Goal: Task Accomplishment & Management: Complete application form

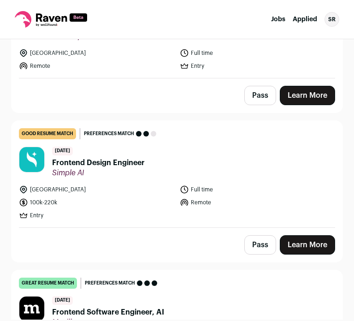
scroll to position [552, 0]
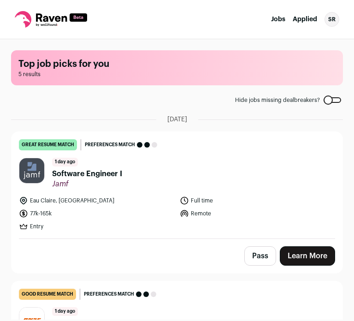
click at [216, 189] on link "great resume match You meet the must-have requirements, the nice-to-have requir…" at bounding box center [177, 185] width 331 height 107
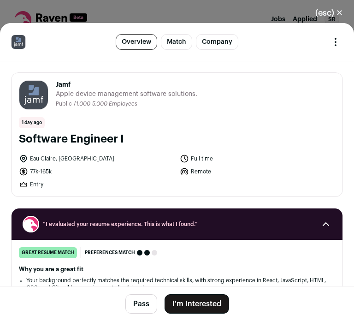
scroll to position [15, 0]
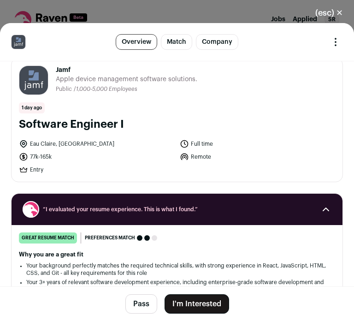
click at [280, 12] on div "(esc) ✕ Software Engineer I Overview Match Company Report Feedback Report Feedb…" at bounding box center [177, 160] width 354 height 321
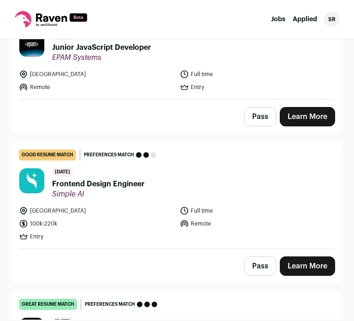
scroll to position [552, 0]
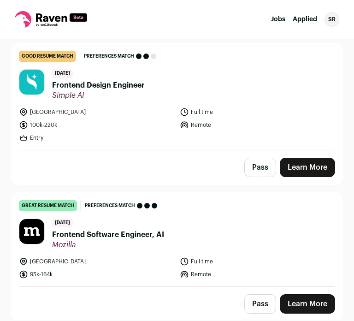
click at [131, 233] on span "Frontend Software Engineer, AI" at bounding box center [108, 234] width 112 height 11
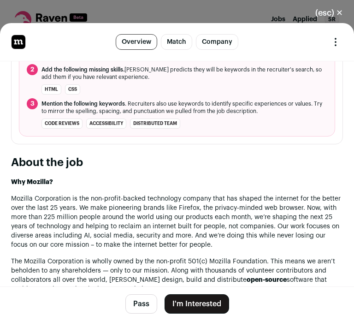
scroll to position [455, 0]
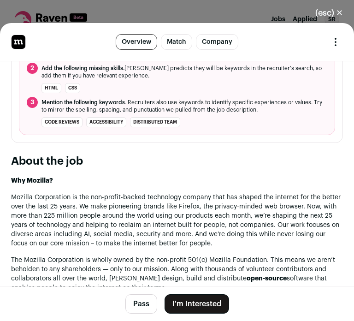
click at [315, 37] on div "Frontend Software Engineer, AI Overview Match Company Report Feedback Report Fe…" at bounding box center [177, 42] width 332 height 16
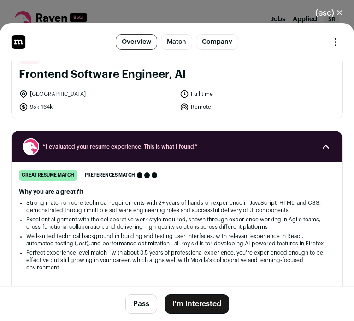
scroll to position [61, 0]
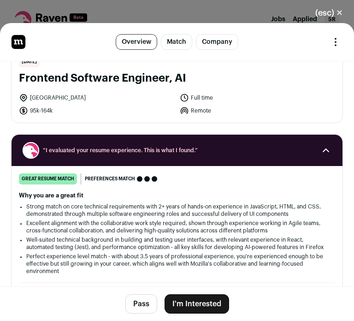
click at [323, 12] on button "(esc) ✕" at bounding box center [330, 13] width 50 height 20
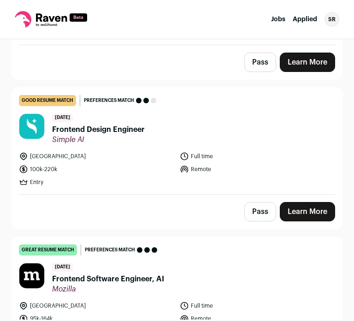
scroll to position [552, 0]
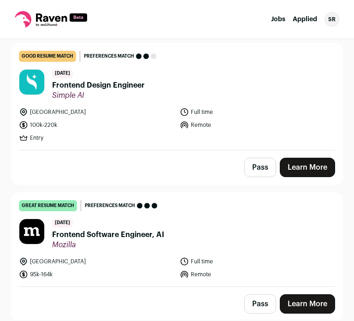
click at [59, 92] on span "Simple AI" at bounding box center [98, 95] width 93 height 9
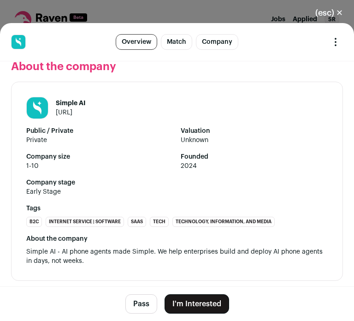
scroll to position [855, 0]
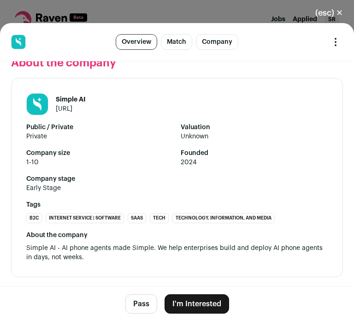
click at [72, 108] on link "usesimple.ai" at bounding box center [64, 109] width 17 height 6
click at [334, 12] on button "(esc) ✕" at bounding box center [330, 13] width 50 height 20
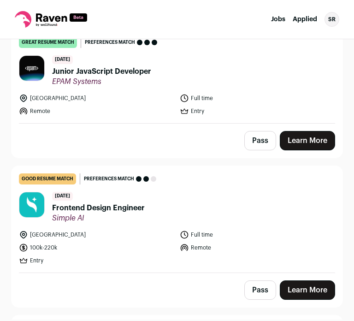
scroll to position [428, 0]
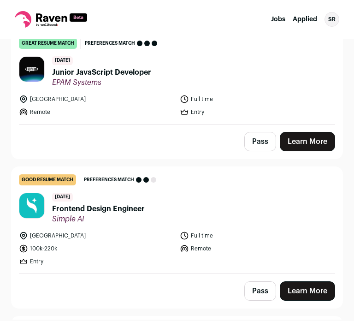
click at [251, 288] on button "Pass" at bounding box center [261, 290] width 32 height 19
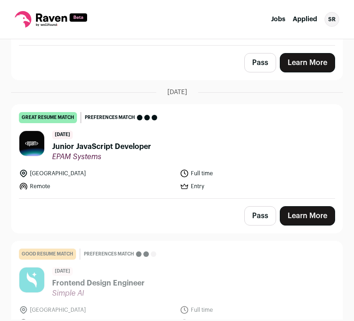
scroll to position [353, 0]
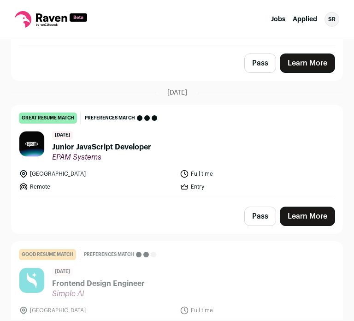
click at [159, 159] on header "2 days ago Junior JavaScript Developer EPAM Systems" at bounding box center [177, 146] width 317 height 31
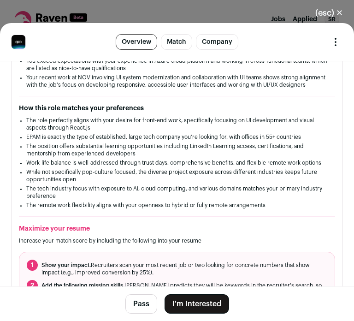
scroll to position [240, 0]
click at [314, 12] on button "(esc) ✕" at bounding box center [330, 13] width 50 height 20
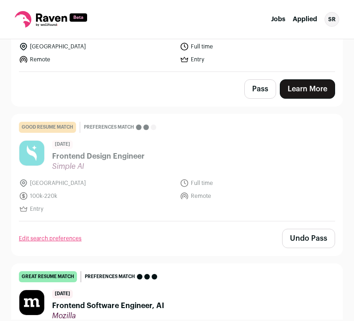
scroll to position [481, 0]
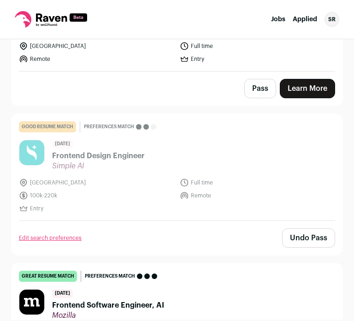
click at [299, 240] on button "Undo Pass" at bounding box center [308, 237] width 53 height 19
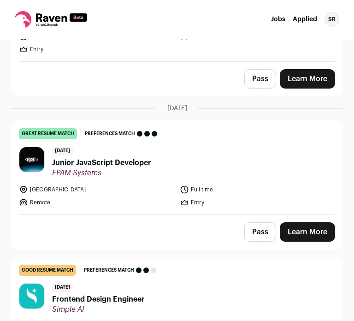
scroll to position [333, 0]
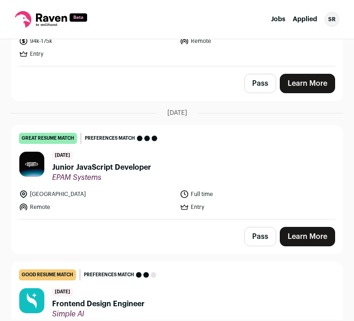
click at [130, 206] on li "Remote" at bounding box center [97, 207] width 156 height 9
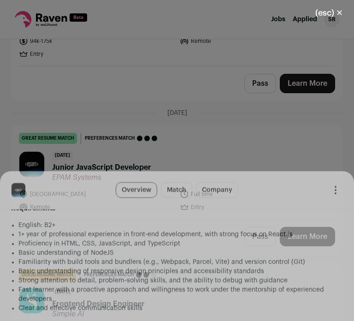
scroll to position [807, 0]
click at [100, 109] on li "Basic understanding of NodeJS" at bounding box center [180, 104] width 325 height 9
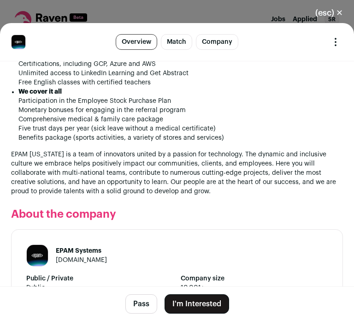
scroll to position [1185, 0]
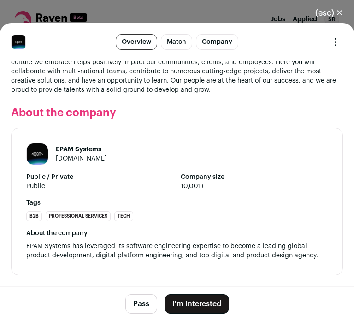
click at [334, 12] on button "(esc) ✕" at bounding box center [330, 13] width 50 height 20
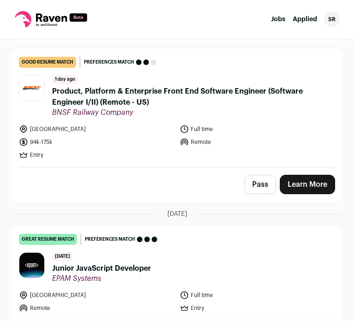
scroll to position [231, 0]
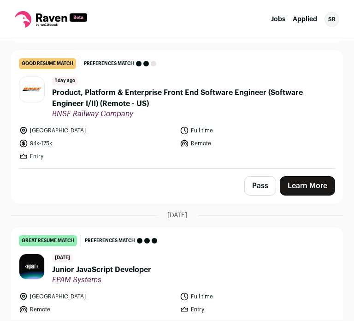
click at [73, 96] on span "Product, Platform & Enterprise Front End Software Engineer (Software Engineer I…" at bounding box center [193, 98] width 283 height 22
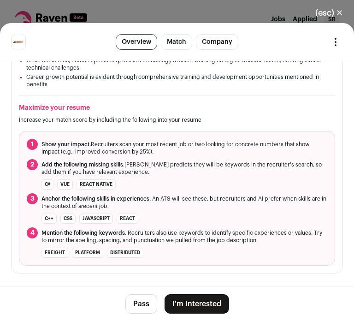
scroll to position [375, 0]
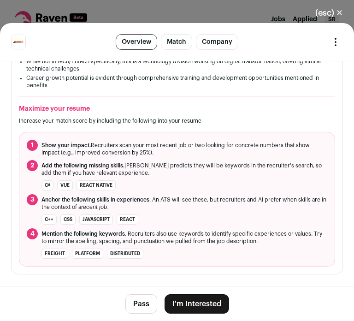
click at [338, 11] on button "(esc) ✕" at bounding box center [330, 13] width 50 height 20
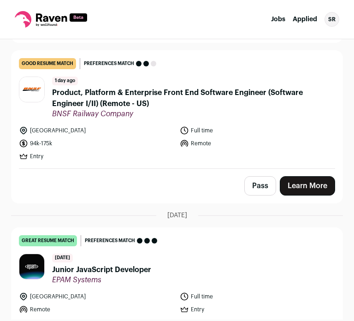
scroll to position [200, 0]
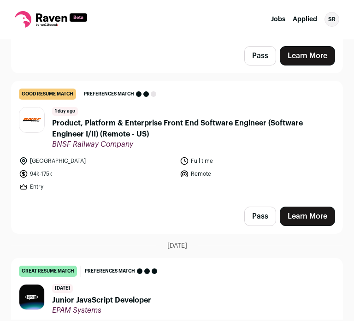
click at [124, 128] on span "Product, Platform & Enterprise Front End Software Engineer (Software Engineer I…" at bounding box center [193, 129] width 283 height 22
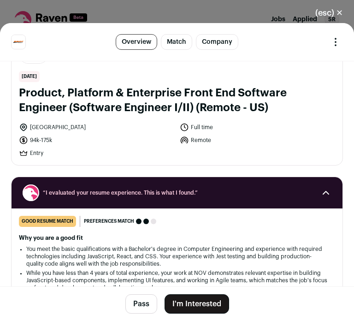
scroll to position [0, 0]
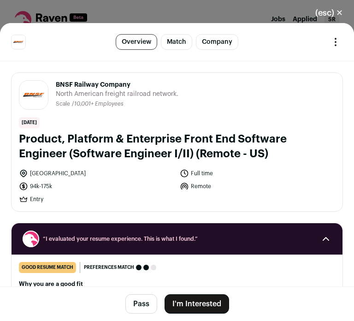
click at [340, 13] on button "(esc) ✕" at bounding box center [330, 13] width 50 height 20
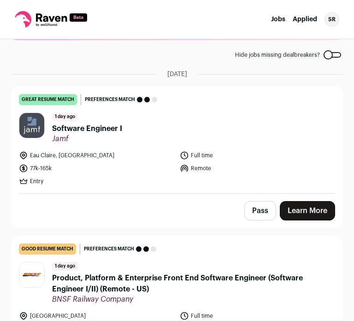
scroll to position [44, 0]
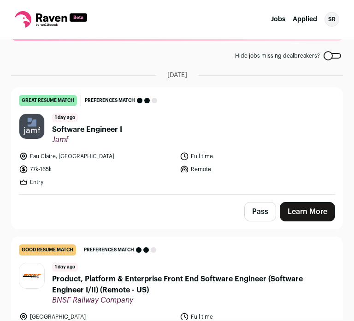
click at [157, 137] on header "1 day ago Software Engineer I Jamf" at bounding box center [177, 129] width 317 height 31
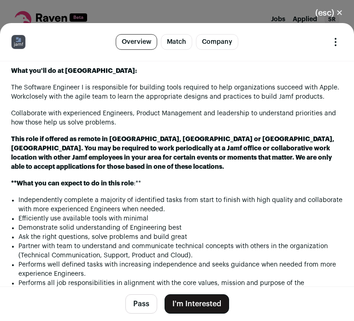
scroll to position [646, 0]
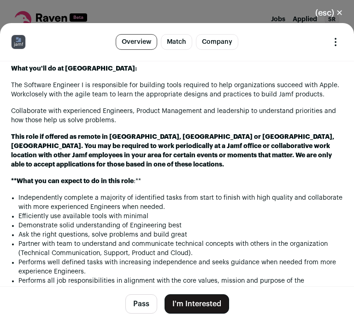
click at [138, 302] on button "Pass" at bounding box center [142, 303] width 32 height 19
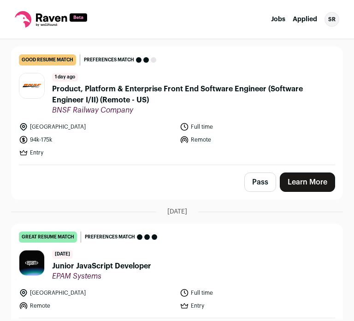
scroll to position [552, 0]
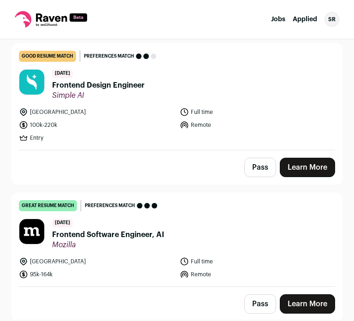
click at [209, 249] on link "great resume match You meet the must-have requirements, the nice-to-have requir…" at bounding box center [177, 240] width 331 height 94
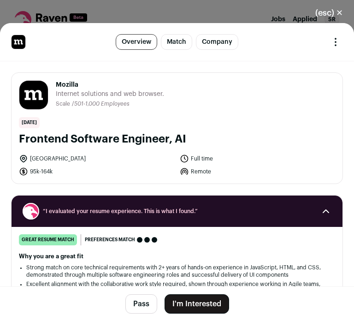
click at [326, 11] on button "(esc) ✕" at bounding box center [330, 13] width 50 height 20
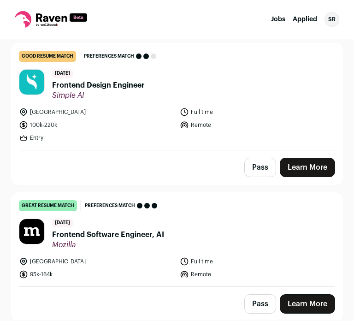
click at [133, 182] on div "Pass Learn More" at bounding box center [177, 167] width 331 height 34
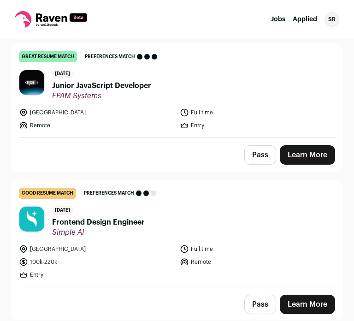
scroll to position [415, 0]
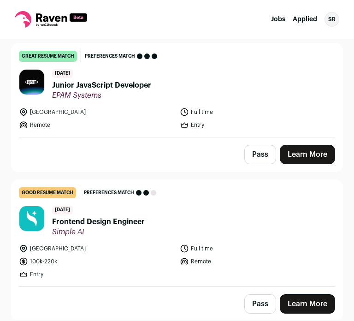
click at [160, 85] on header "2 days ago Junior JavaScript Developer EPAM Systems" at bounding box center [177, 84] width 317 height 31
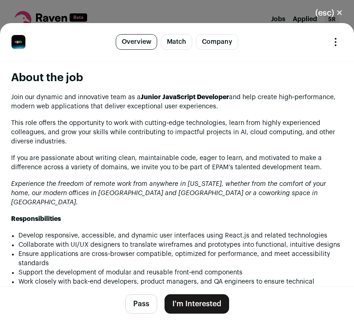
scroll to position [541, 0]
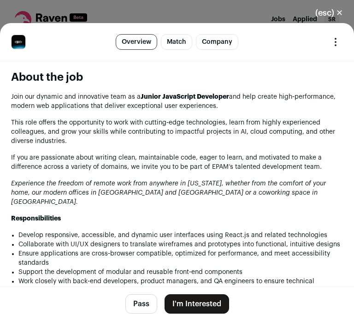
click at [174, 13] on div "(esc) ✕ Junior JavaScript Developer Overview Match Company Report Feedback Repo…" at bounding box center [177, 160] width 354 height 321
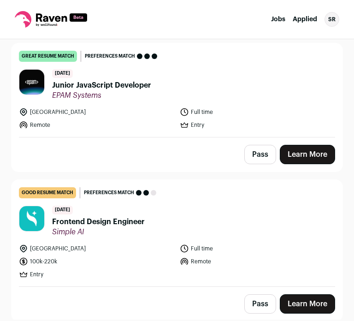
click at [82, 224] on span "Frontend Design Engineer" at bounding box center [98, 221] width 93 height 11
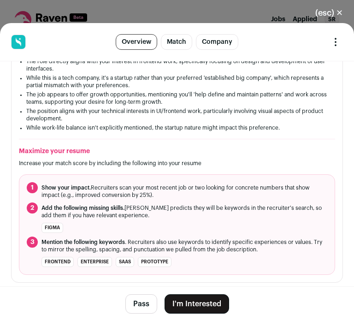
scroll to position [314, 0]
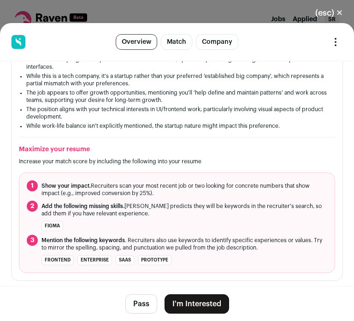
click at [343, 11] on button "(esc) ✕" at bounding box center [330, 13] width 50 height 20
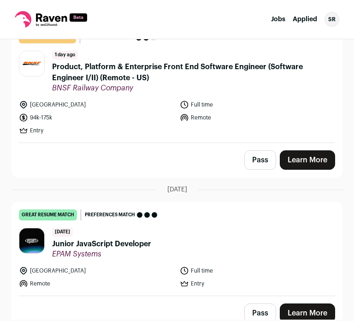
scroll to position [177, 0]
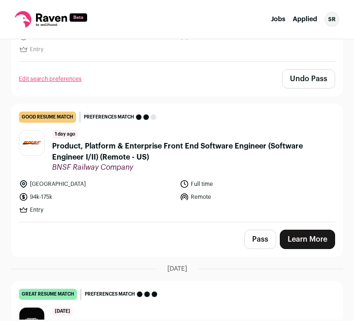
click at [85, 136] on div "1 day ago Product, Platform & Enterprise Front End Software Engineer (Software …" at bounding box center [193, 151] width 283 height 42
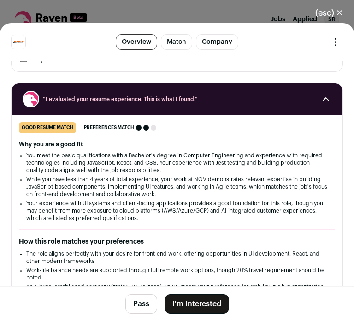
scroll to position [140, 0]
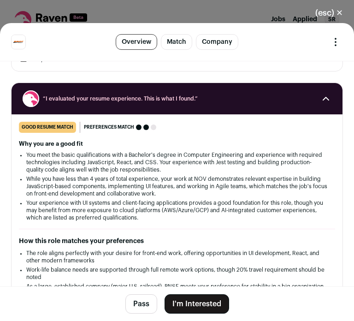
click at [317, 8] on button "(esc) ✕" at bounding box center [330, 13] width 50 height 20
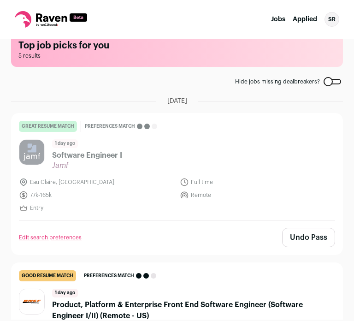
scroll to position [14, 0]
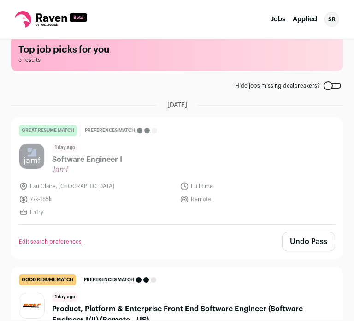
click at [192, 141] on link "great resume match You meet the must-have requirements, the nice-to-have requir…" at bounding box center [177, 171] width 331 height 107
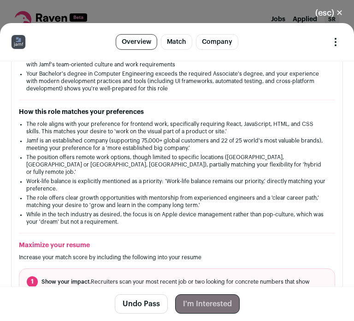
scroll to position [267, 0]
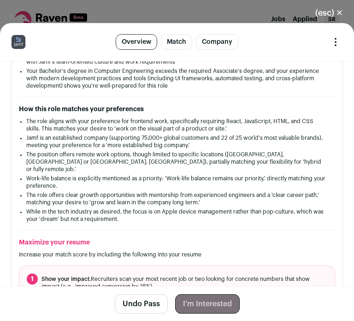
click at [338, 12] on button "(esc) ✕" at bounding box center [330, 13] width 50 height 20
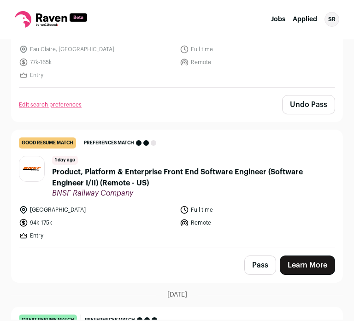
scroll to position [153, 0]
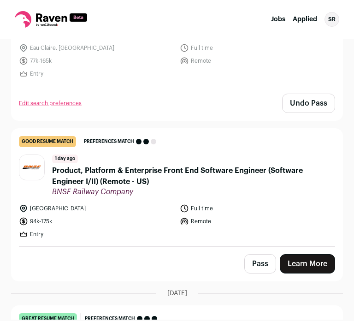
click at [224, 156] on div "1 day ago Product, Platform & Enterprise Front End Software Engineer (Software …" at bounding box center [193, 176] width 283 height 42
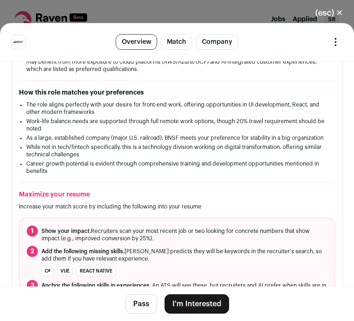
scroll to position [290, 0]
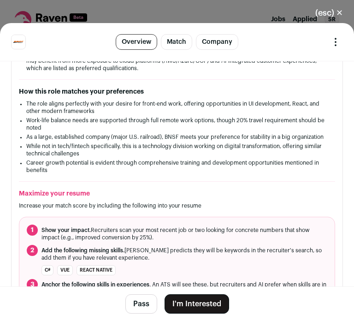
click at [325, 21] on button "(esc) ✕" at bounding box center [330, 13] width 50 height 20
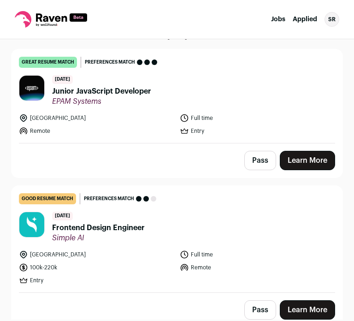
scroll to position [545, 0]
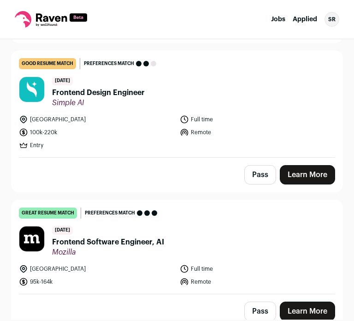
click at [74, 239] on span "Frontend Software Engineer, AI" at bounding box center [108, 242] width 112 height 11
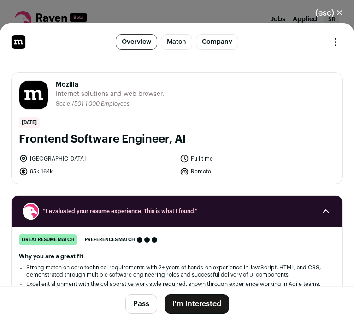
click at [203, 310] on button "I'm Interested" at bounding box center [197, 303] width 65 height 19
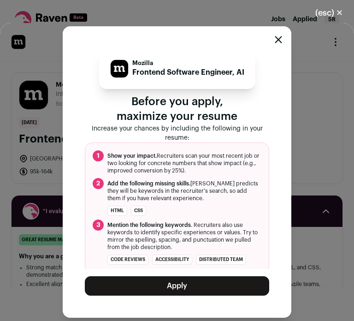
drag, startPoint x: 185, startPoint y: 282, endPoint x: 236, endPoint y: 283, distance: 51.2
click at [236, 283] on button "Apply" at bounding box center [177, 285] width 185 height 19
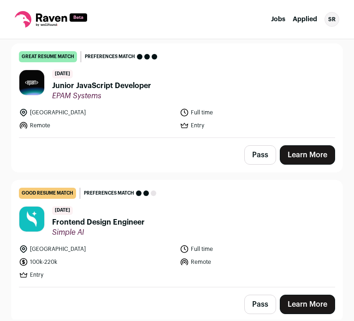
scroll to position [266, 0]
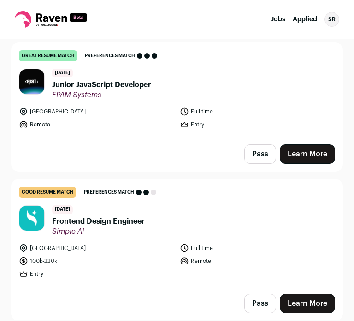
click at [63, 216] on span "Frontend Design Engineer" at bounding box center [98, 221] width 93 height 11
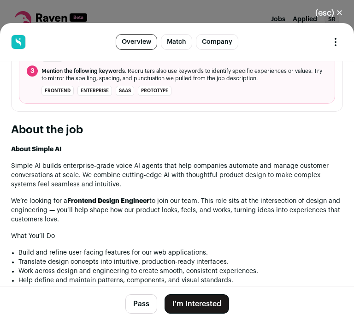
scroll to position [855, 0]
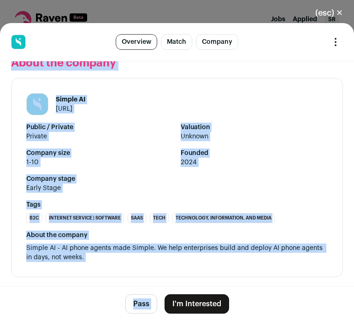
drag, startPoint x: 13, startPoint y: 108, endPoint x: 159, endPoint y: 318, distance: 255.6
click at [159, 318] on main "Frontend Design Engineer Overview Match Company Report Feedback Report Feedback…" at bounding box center [177, 172] width 354 height 298
copy main "Frontend Design Engineer 3 days ago San Francisco Full time 100k-220k Remote En…"
click at [193, 309] on button "I'm Interested" at bounding box center [197, 303] width 65 height 19
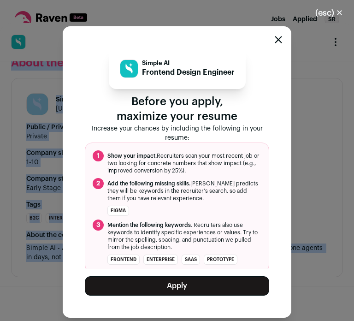
click at [170, 285] on button "Apply" at bounding box center [177, 285] width 185 height 19
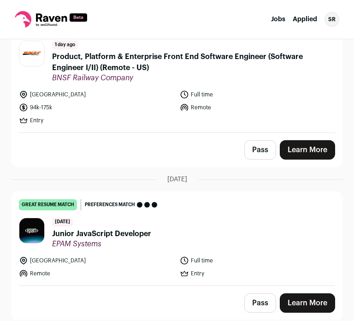
scroll to position [0, 0]
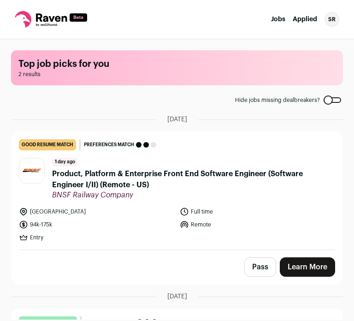
click at [299, 13] on nav "Jobs Applied SR Settings Notifications Preferences Resume FAQs Logout" at bounding box center [177, 19] width 354 height 39
click at [299, 18] on link "Applied" at bounding box center [305, 19] width 24 height 6
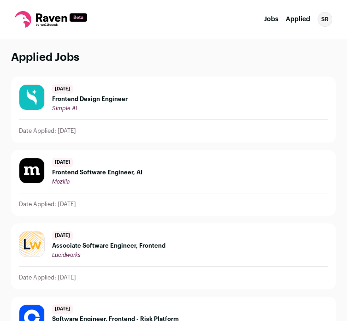
click at [104, 120] on div "3 days ago Frontend Design Engineer Simple AI Date Applied: 2025/10/05" at bounding box center [174, 109] width 324 height 65
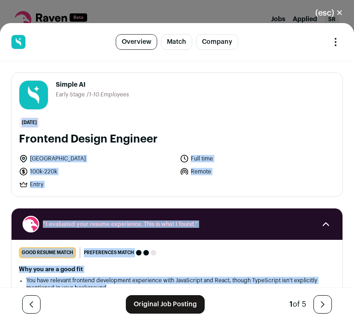
drag, startPoint x: 104, startPoint y: 120, endPoint x: 186, endPoint y: 284, distance: 183.7
click at [186, 284] on div "(esc) ✕ Frontend Design Engineer Overview Match Company Report Feedback Report …" at bounding box center [177, 160] width 354 height 321
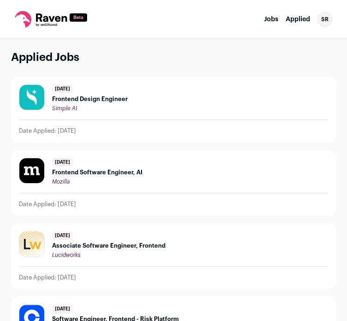
click at [80, 114] on div "3 days ago Frontend Design Engineer Simple AI Date Applied: 2025/10/05" at bounding box center [174, 109] width 324 height 65
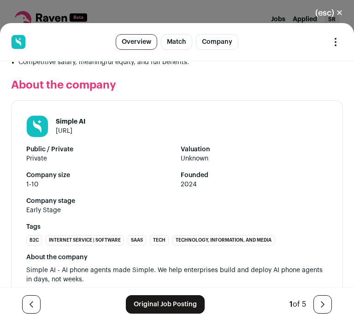
scroll to position [854, 0]
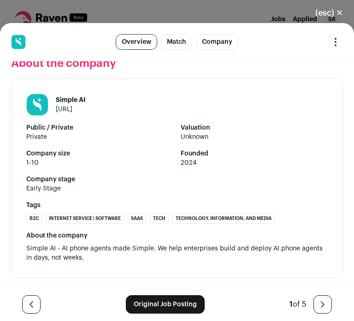
click at [171, 48] on link "Match" at bounding box center [176, 42] width 31 height 16
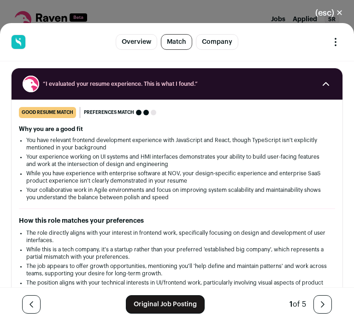
scroll to position [140, 0]
drag, startPoint x: 220, startPoint y: 38, endPoint x: 225, endPoint y: 28, distance: 12.0
click at [225, 28] on header "Frontend Design Engineer Overview Match Company Report Feedback Report Feedback" at bounding box center [177, 42] width 354 height 38
click at [221, 42] on link "Company" at bounding box center [217, 42] width 42 height 16
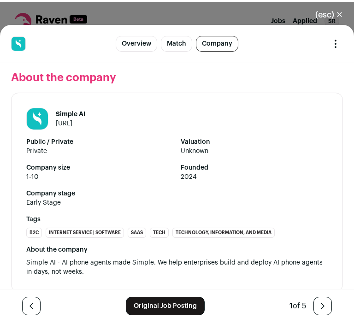
scroll to position [842, 0]
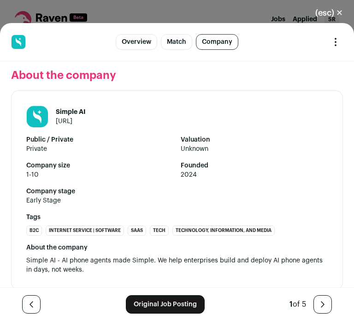
click at [142, 299] on link "Original Job Posting" at bounding box center [165, 304] width 79 height 18
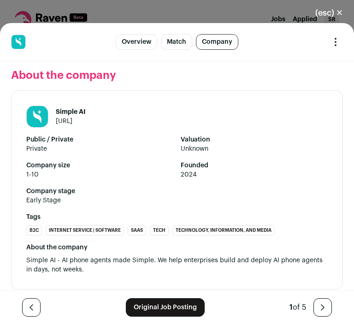
click at [339, 16] on button "(esc) ✕" at bounding box center [330, 13] width 50 height 20
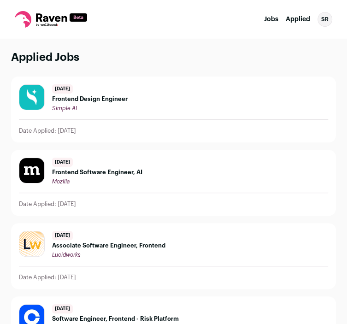
click at [277, 18] on link "Jobs" at bounding box center [271, 19] width 14 height 6
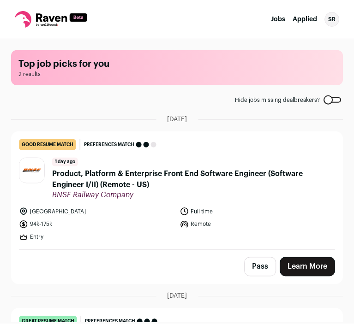
scroll to position [114, 0]
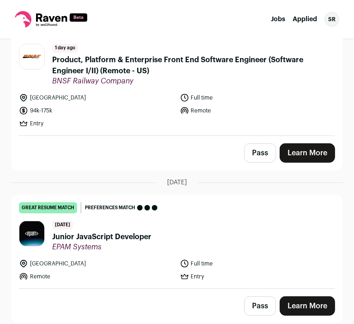
click at [81, 243] on span "EPAM Systems" at bounding box center [101, 247] width 99 height 9
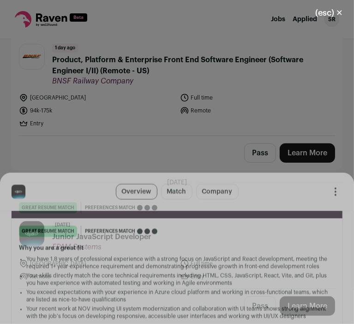
scroll to position [0, 0]
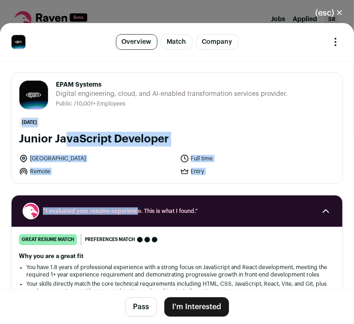
drag, startPoint x: 19, startPoint y: 144, endPoint x: 138, endPoint y: 222, distance: 141.3
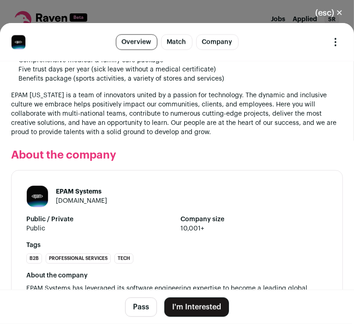
scroll to position [1191, 0]
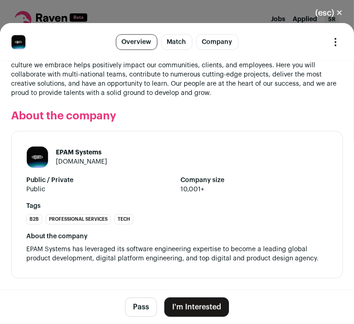
drag, startPoint x: 56, startPoint y: 91, endPoint x: 135, endPoint y: 290, distance: 214.6
click at [135, 290] on main "Junior JavaScript Developer Overview Match Company Report Feedback Report Feedb…" at bounding box center [177, 173] width 354 height 301
copy main "Digital engineering, cloud, and AI-enabled transformation services provider. Pu…"
click at [209, 306] on button "I'm Interested" at bounding box center [196, 307] width 65 height 19
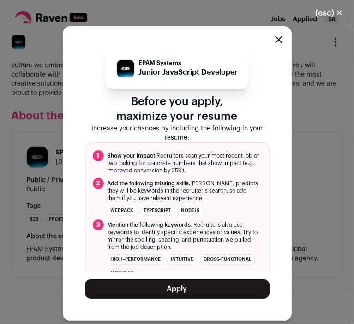
click at [173, 289] on button "Apply" at bounding box center [177, 289] width 185 height 19
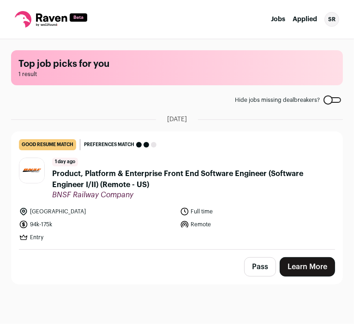
scroll to position [0, 0]
click at [112, 186] on span "Product, Platform & Enterprise Front End Software Engineer (Software Engineer I…" at bounding box center [193, 179] width 283 height 22
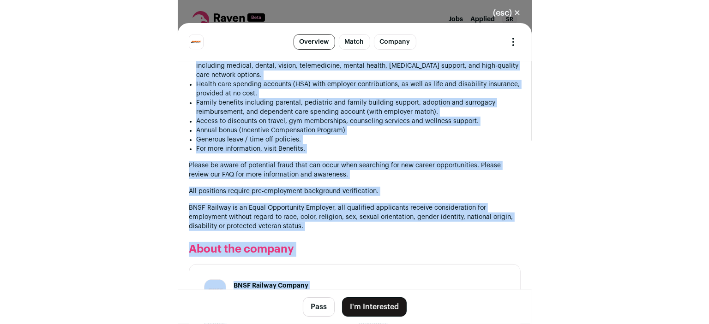
scroll to position [1995, 0]
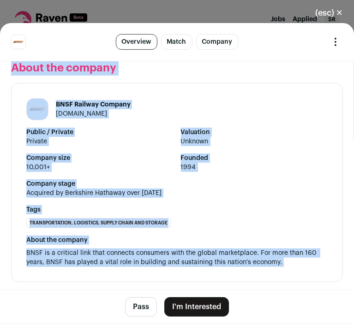
drag, startPoint x: 56, startPoint y: 83, endPoint x: 74, endPoint y: 305, distance: 222.2
click at [74, 305] on main "Product, Platform & Enterprise Front End Software Engineer (Software Engineer I…" at bounding box center [177, 173] width 354 height 301
copy main "BNSF Railway Company North American freight railroad network. Scale / 10,001+ E…"
click at [177, 305] on button "I'm Interested" at bounding box center [196, 307] width 65 height 19
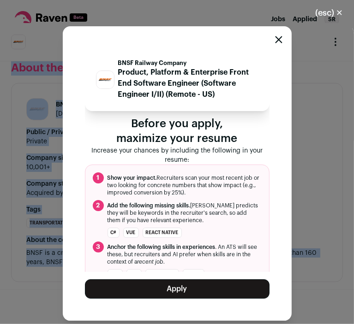
click at [169, 286] on button "Apply" at bounding box center [177, 289] width 185 height 19
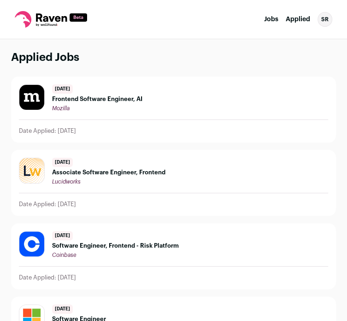
click at [114, 122] on div "[DATE] Frontend Software Engineer, AI Mozilla Date Applied: [DATE]" at bounding box center [174, 109] width 324 height 65
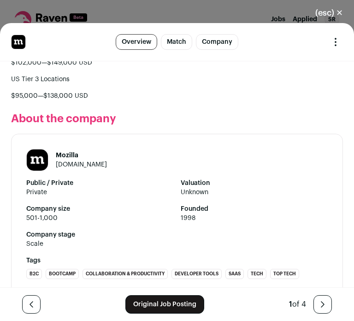
scroll to position [1650, 0]
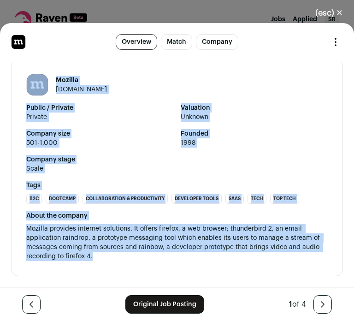
drag, startPoint x: 18, startPoint y: 150, endPoint x: 226, endPoint y: 266, distance: 237.6
copy div "great resume match You meet the must-have requirements, the nice-to-have requir…"
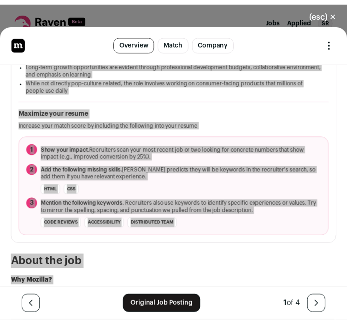
scroll to position [0, 0]
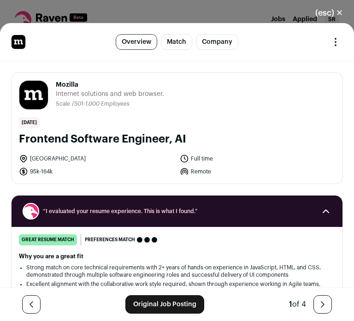
click at [257, 145] on h1 "Frontend Software Engineer, AI" at bounding box center [177, 139] width 317 height 15
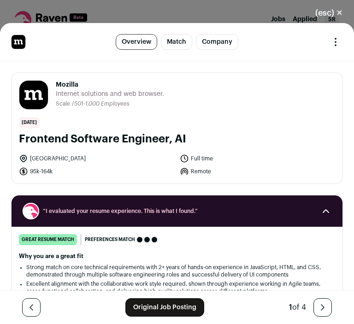
click at [323, 12] on button "(esc) ✕" at bounding box center [330, 13] width 50 height 20
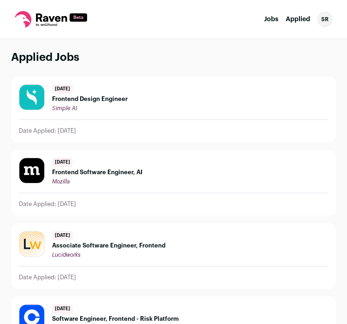
click at [92, 98] on span "Frontend Design Engineer" at bounding box center [90, 99] width 76 height 7
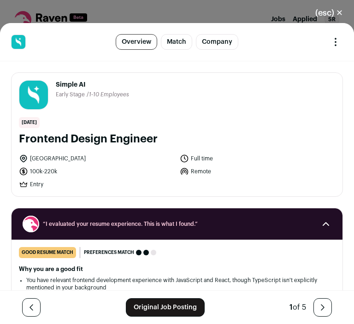
click at [323, 5] on button "(esc) ✕" at bounding box center [330, 13] width 50 height 20
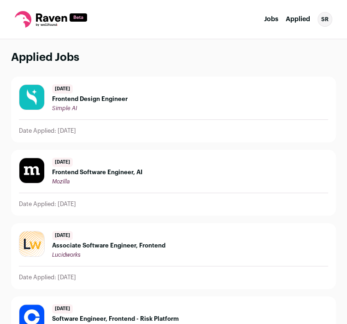
drag, startPoint x: 172, startPoint y: 77, endPoint x: 290, endPoint y: 18, distance: 132.3
click at [290, 18] on link "Applied" at bounding box center [298, 19] width 24 height 6
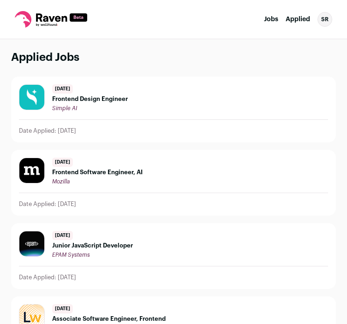
click at [66, 242] on span "Junior JavaScript Developer" at bounding box center [92, 245] width 81 height 7
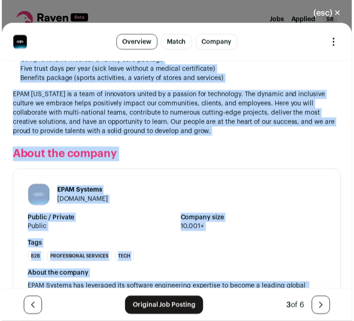
scroll to position [1191, 0]
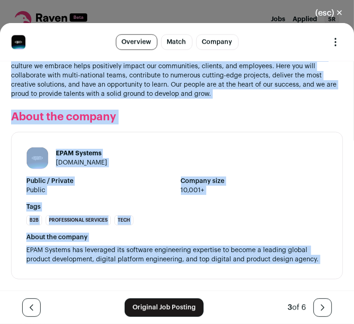
drag, startPoint x: 50, startPoint y: 81, endPoint x: 121, endPoint y: 299, distance: 229.5
click at [121, 299] on div "Junior JavaScript Developer Overview Match Company Report Feedback Report Feedb…" at bounding box center [177, 173] width 354 height 301
copy div "EPAM Systems epam.com Public / Private Public Company size 10,001+ Tags B2B Pro…"
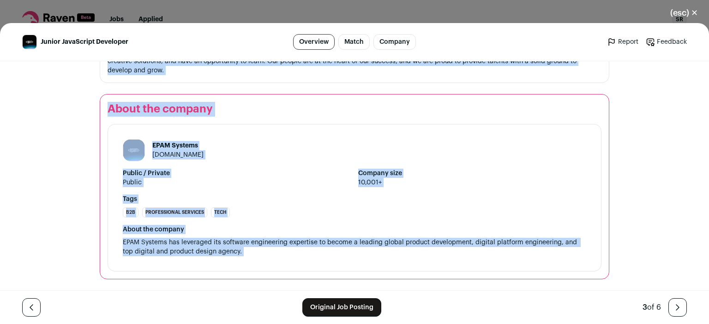
scroll to position [1070, 0]
